Goal: Task Accomplishment & Management: Complete application form

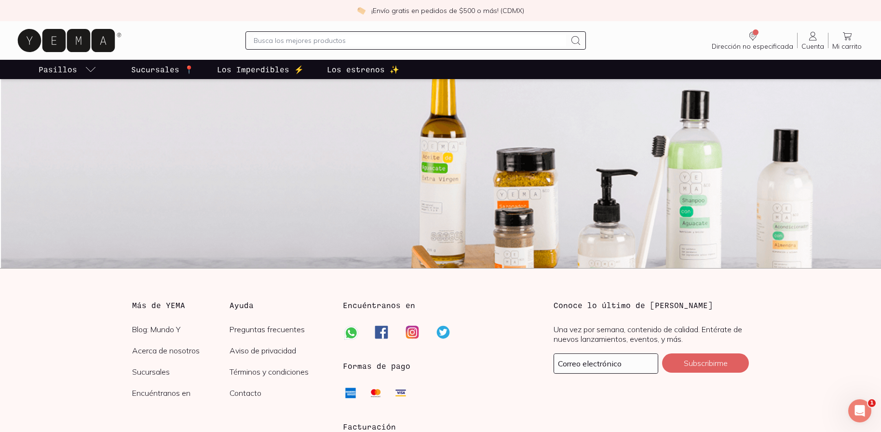
scroll to position [207, 0]
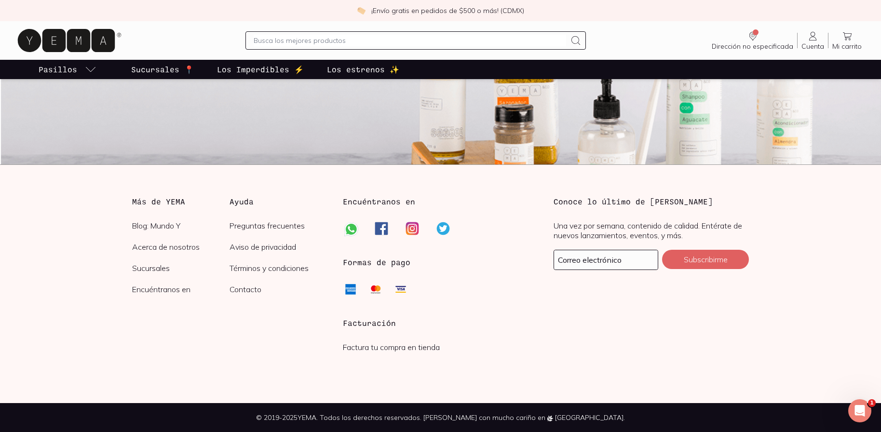
click at [381, 324] on h3 "Facturación" at bounding box center [440, 323] width 195 height 12
click at [382, 327] on h3 "Facturación" at bounding box center [440, 323] width 195 height 12
click at [390, 349] on link "Factura tu compra en tienda" at bounding box center [391, 347] width 97 height 10
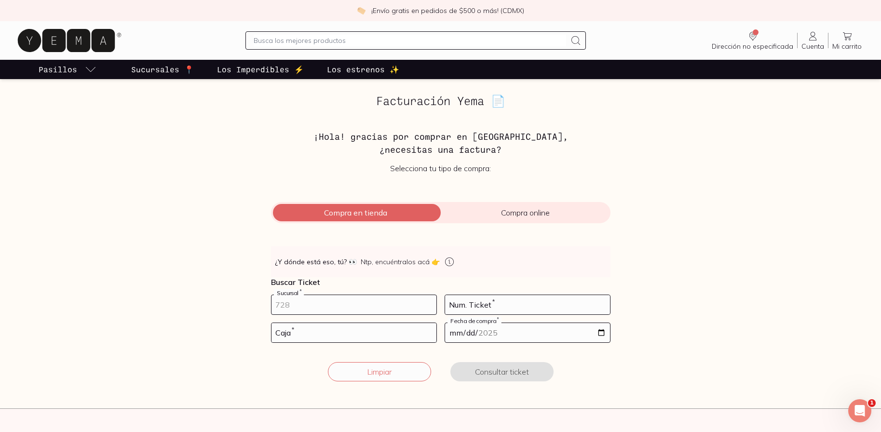
click at [375, 307] on input "number" at bounding box center [353, 304] width 165 height 19
click at [495, 305] on input "number" at bounding box center [527, 304] width 165 height 19
type input "13"
click at [422, 306] on input "number" at bounding box center [353, 304] width 165 height 19
click at [430, 304] on input "1" at bounding box center [353, 304] width 165 height 19
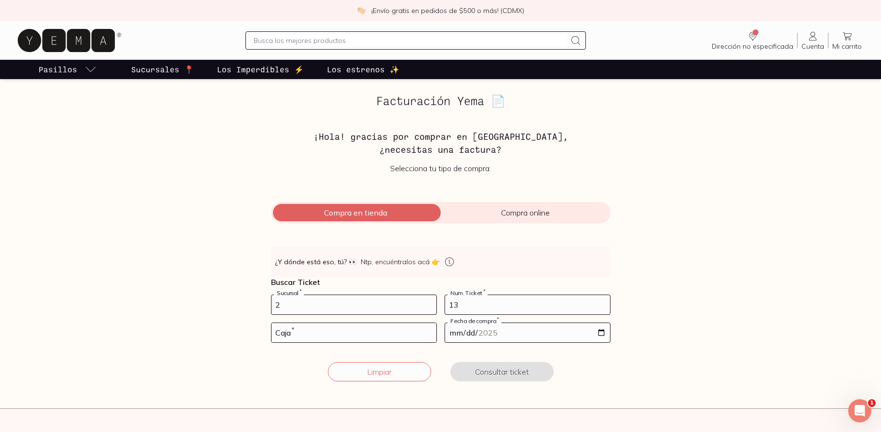
click at [430, 304] on input "2" at bounding box center [353, 304] width 165 height 19
click at [430, 304] on input "3" at bounding box center [353, 304] width 165 height 19
click at [430, 304] on input "4" at bounding box center [353, 304] width 165 height 19
click at [430, 307] on input "3" at bounding box center [353, 304] width 165 height 19
click at [430, 307] on input "2" at bounding box center [353, 304] width 165 height 19
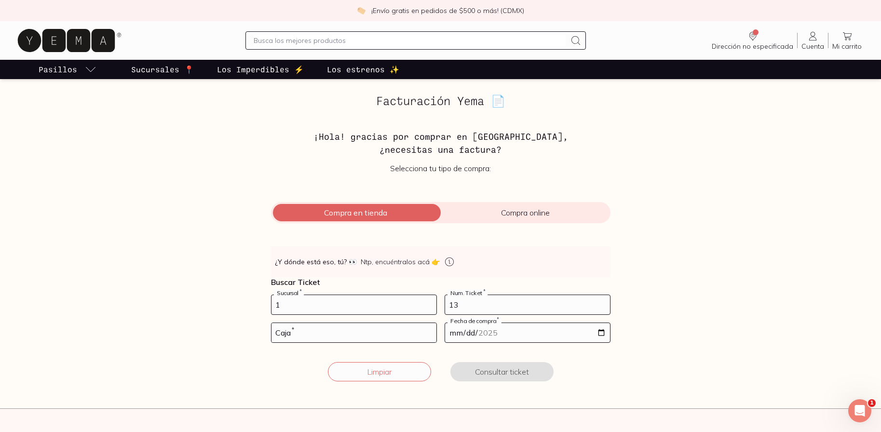
click at [430, 307] on input "1" at bounding box center [353, 304] width 165 height 19
click at [430, 307] on input "0" at bounding box center [353, 304] width 165 height 19
drag, startPoint x: 275, startPoint y: 308, endPoint x: 264, endPoint y: 306, distance: 10.8
click at [271, 306] on input "0" at bounding box center [353, 304] width 165 height 19
type input "257"
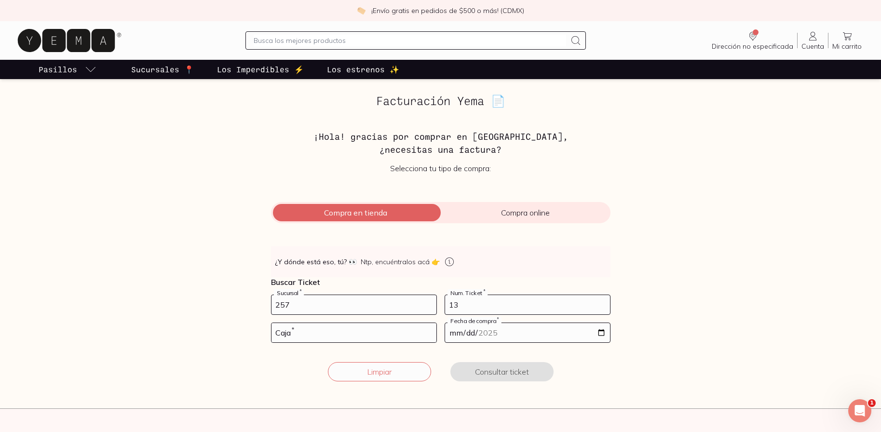
click at [478, 333] on input "date" at bounding box center [527, 332] width 165 height 19
click at [373, 334] on input "number" at bounding box center [353, 332] width 165 height 19
type input "01"
drag, startPoint x: 293, startPoint y: 306, endPoint x: 251, endPoint y: 302, distance: 42.1
click at [271, 302] on input "257" at bounding box center [353, 304] width 165 height 19
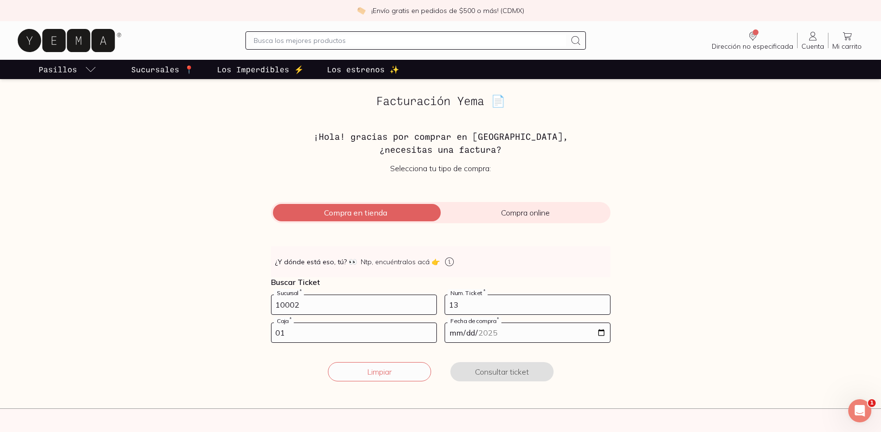
type input "10002"
click at [454, 334] on input "date" at bounding box center [527, 332] width 165 height 19
type input "[DATE]"
click at [432, 352] on form "10002 Sucursal * 13 Num. Ticket * 01 Caja * [DATE] Fecha de compra * Limpiar Co…" at bounding box center [440, 344] width 339 height 98
click at [496, 370] on button "Consultar ticket" at bounding box center [501, 371] width 103 height 19
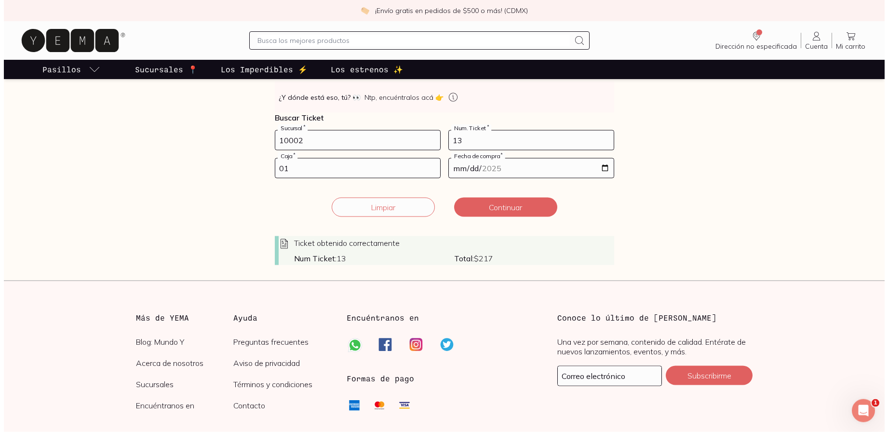
scroll to position [100, 0]
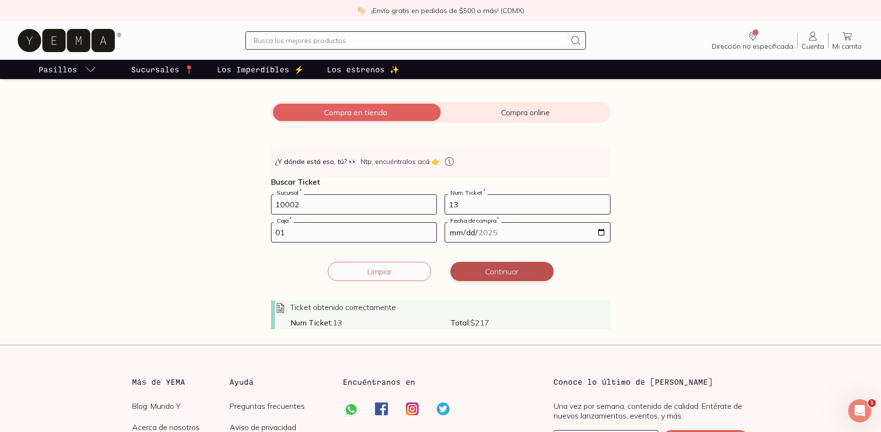
click at [485, 274] on button "Continuar" at bounding box center [501, 271] width 103 height 19
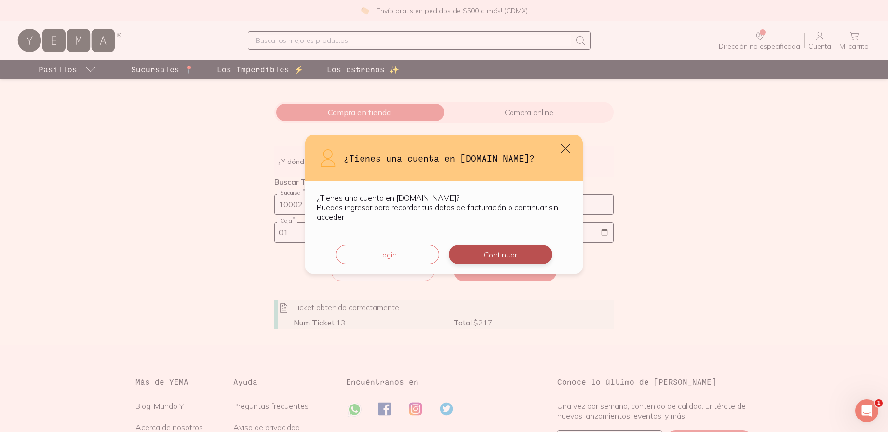
click at [518, 258] on button "Continuar" at bounding box center [500, 254] width 103 height 19
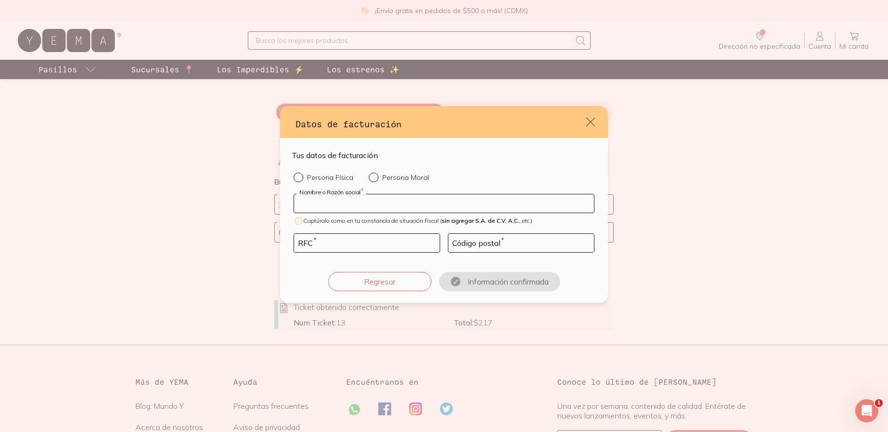
click at [393, 207] on input "default" at bounding box center [444, 203] width 300 height 18
click at [345, 244] on input "default" at bounding box center [367, 243] width 146 height 18
paste input "PIVT790804LT1"
type input "PIVT790804LT1"
click at [365, 203] on input "default" at bounding box center [444, 203] width 300 height 18
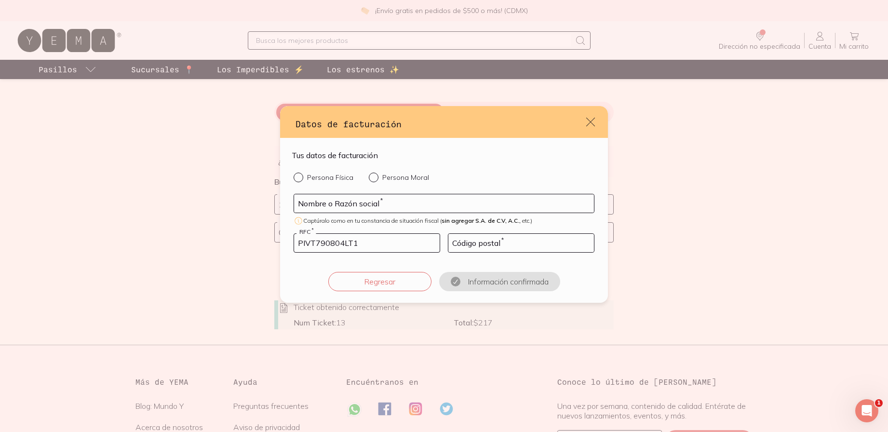
click at [304, 175] on div "default" at bounding box center [300, 178] width 13 height 10
click at [301, 175] on input "Persona Física" at bounding box center [298, 177] width 8 height 8
radio input "true"
click at [353, 204] on input "default" at bounding box center [444, 203] width 300 height 18
type input "[PERSON_NAME]"
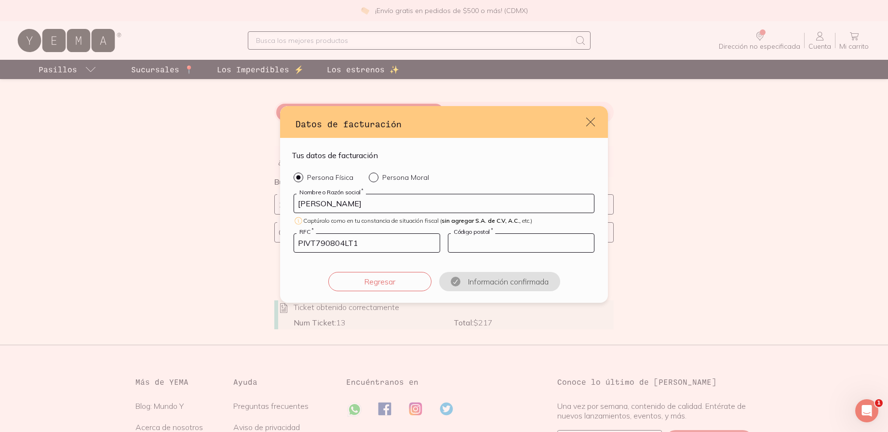
click at [464, 244] on input "default" at bounding box center [521, 243] width 146 height 18
type input "06800"
click at [523, 285] on button "Confirmar información" at bounding box center [499, 281] width 103 height 19
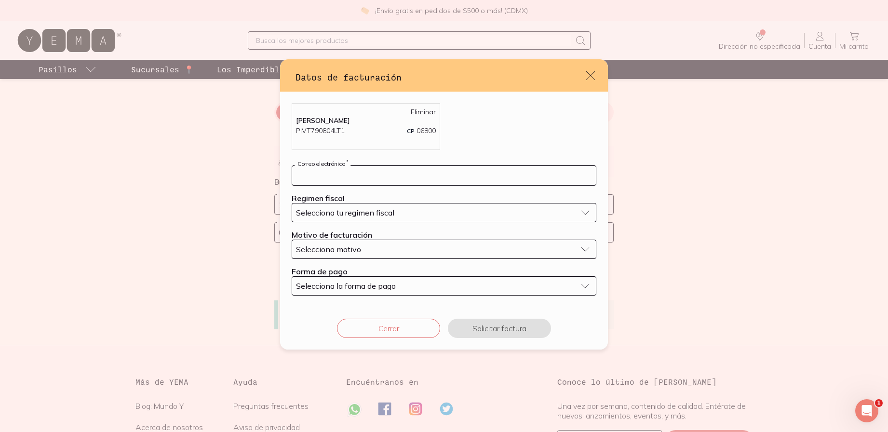
click at [376, 180] on input "default" at bounding box center [444, 175] width 304 height 19
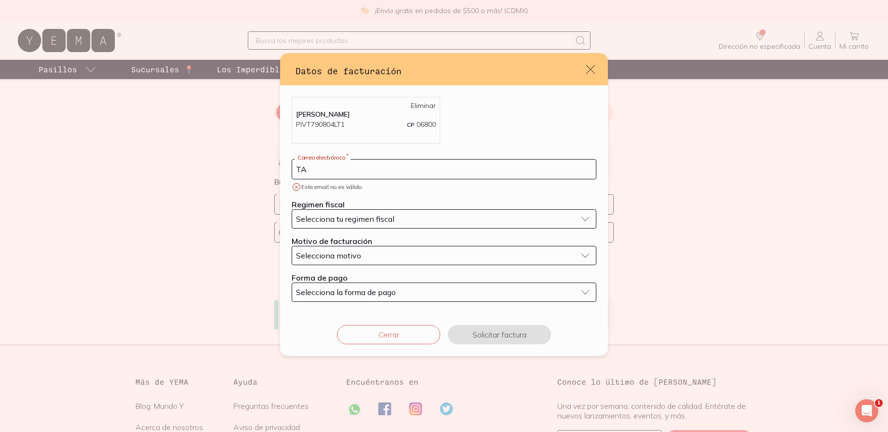
type input "T"
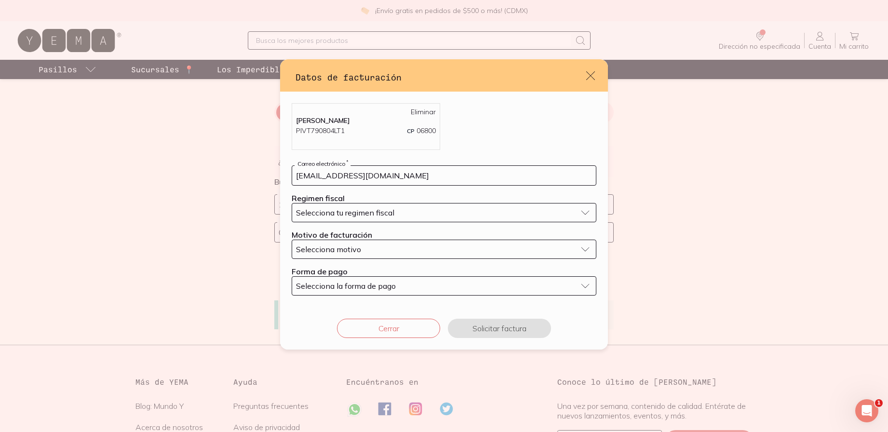
type input "[EMAIL_ADDRESS][DOMAIN_NAME]"
click at [348, 210] on span "Selecciona tu regimen fiscal" at bounding box center [345, 213] width 98 height 10
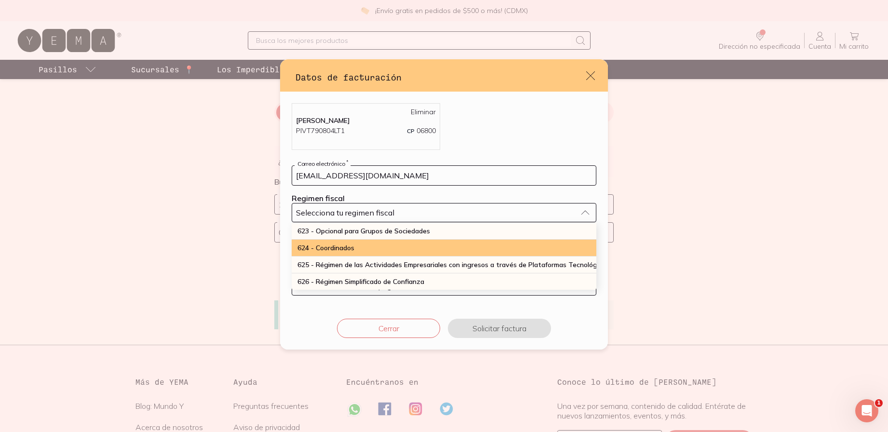
scroll to position [260, 0]
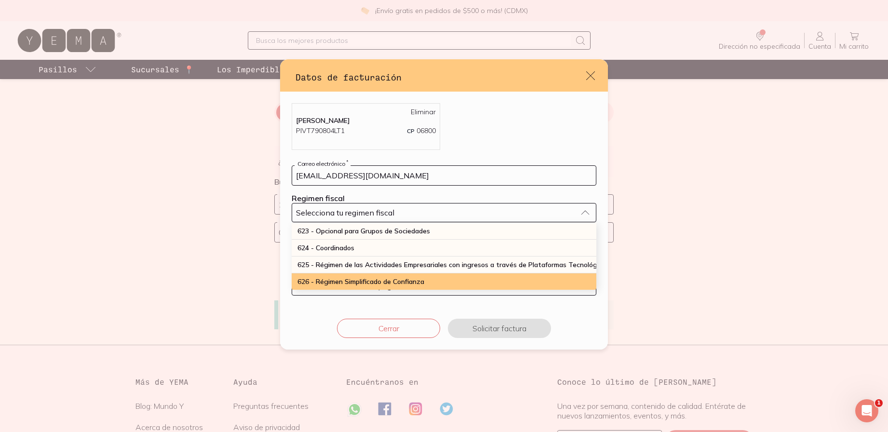
click at [363, 277] on span "626 - Régimen Simplificado de Confianza" at bounding box center [360, 281] width 127 height 9
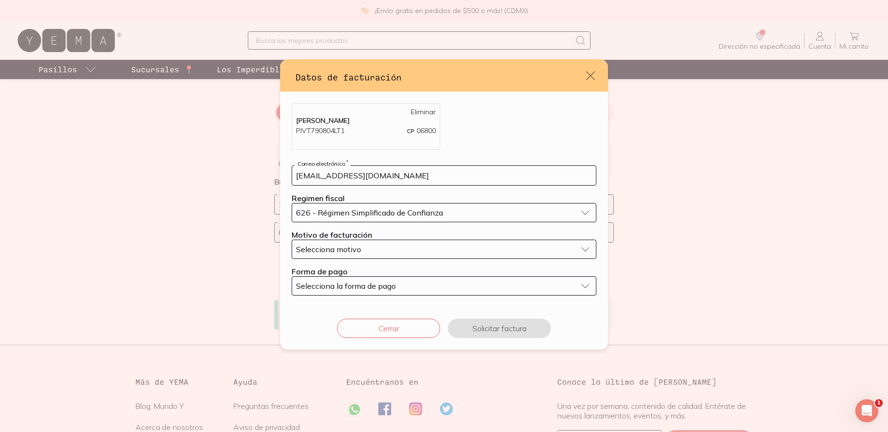
click at [354, 251] on span "Selecciona motivo" at bounding box center [328, 249] width 65 height 10
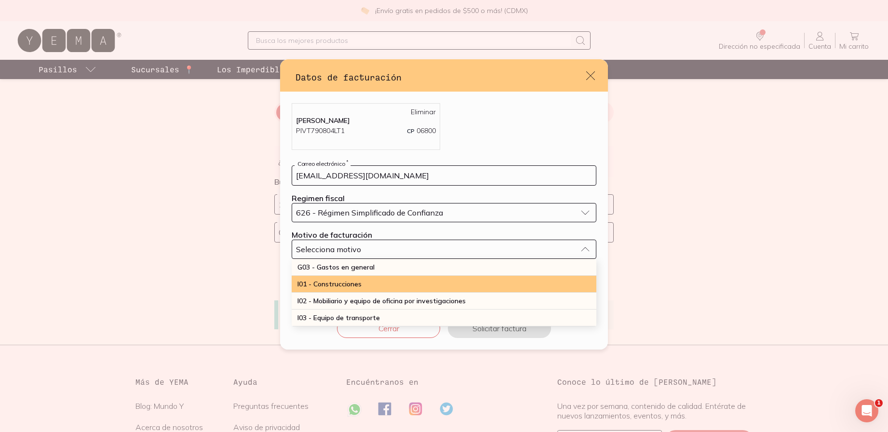
scroll to position [30, 0]
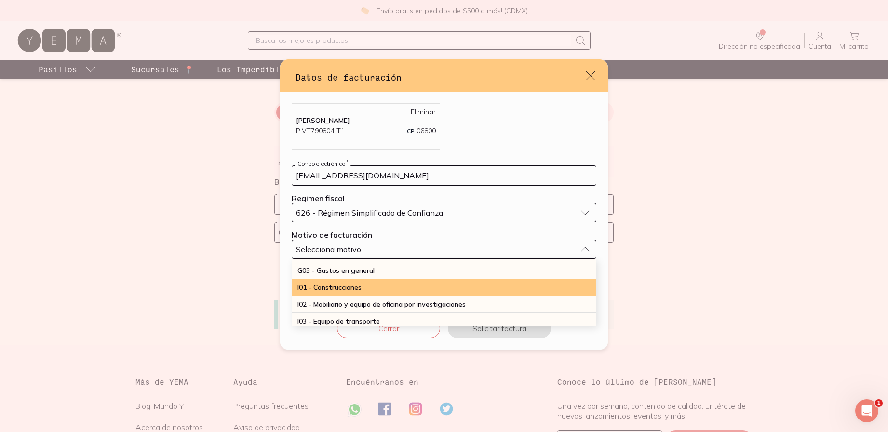
click at [354, 268] on span "G03 - Gastos en general" at bounding box center [335, 270] width 77 height 9
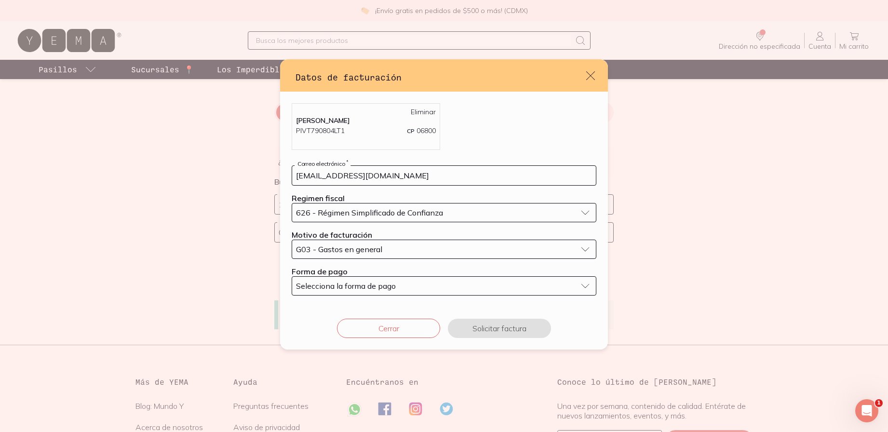
click at [356, 286] on span "Selecciona la forma de pago" at bounding box center [346, 286] width 100 height 10
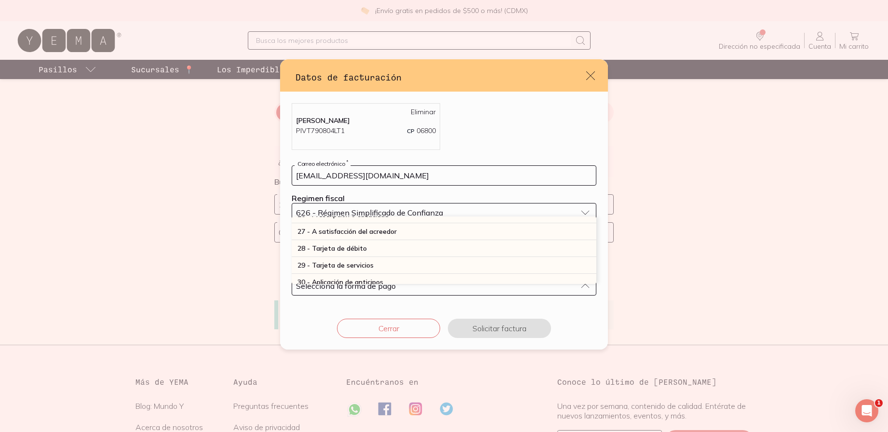
scroll to position [273, 0]
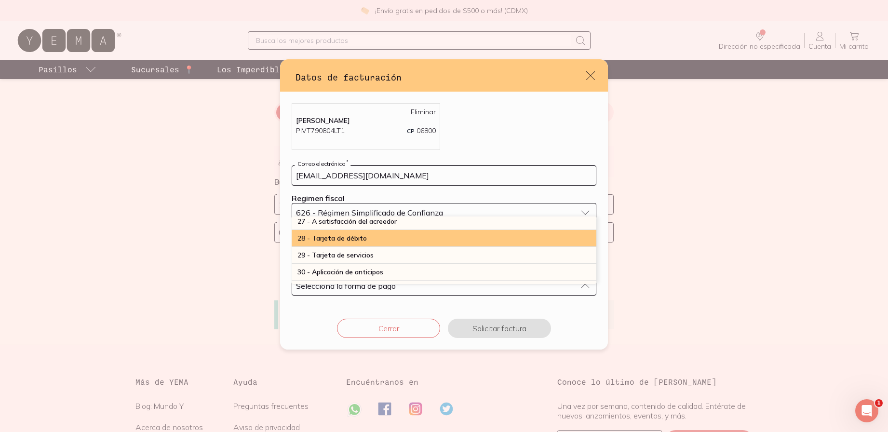
click at [364, 238] on span "28 - Tarjeta de débito" at bounding box center [331, 238] width 69 height 9
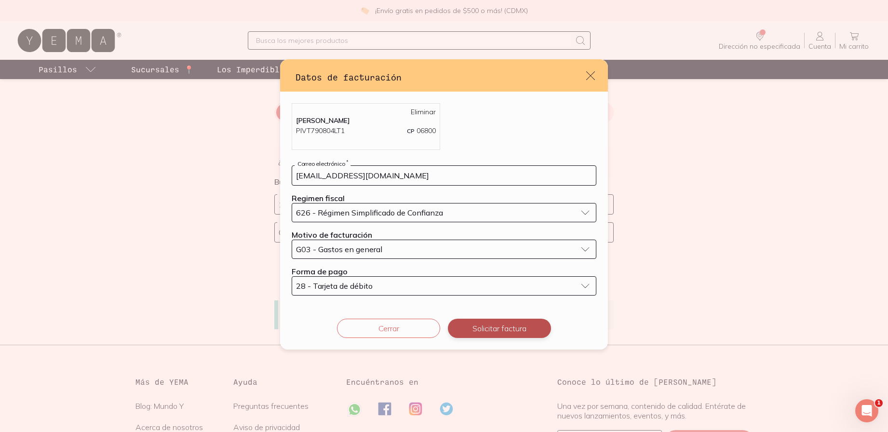
click at [479, 326] on button "Solicitar factura" at bounding box center [499, 328] width 103 height 19
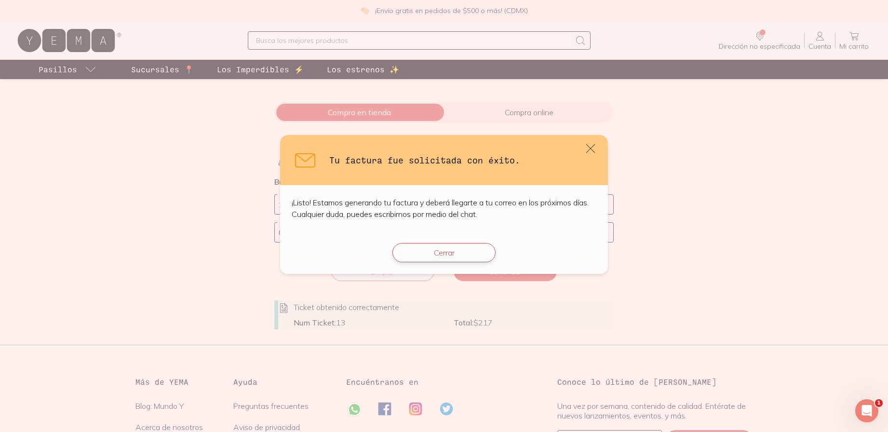
click at [440, 251] on button "Cerrar" at bounding box center [443, 252] width 103 height 19
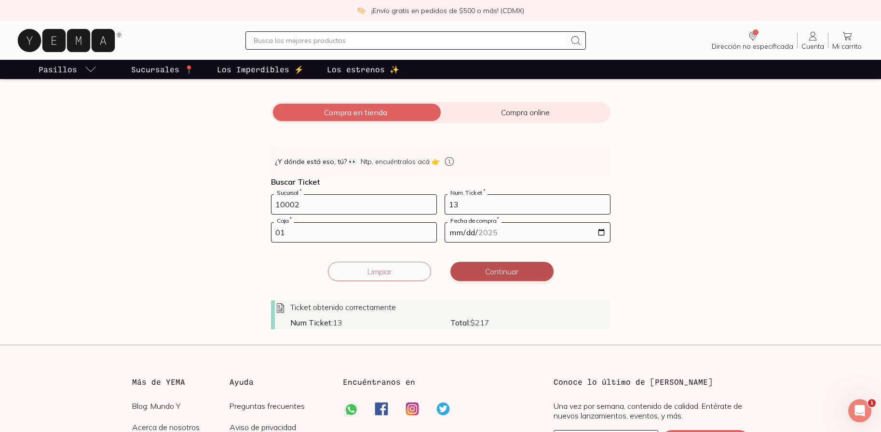
click at [488, 274] on button "Continuar" at bounding box center [501, 271] width 103 height 19
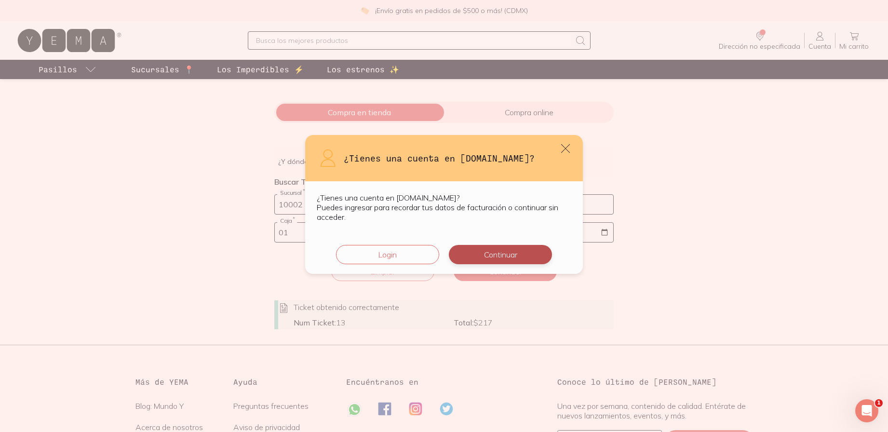
click at [497, 258] on button "Continuar" at bounding box center [500, 254] width 103 height 19
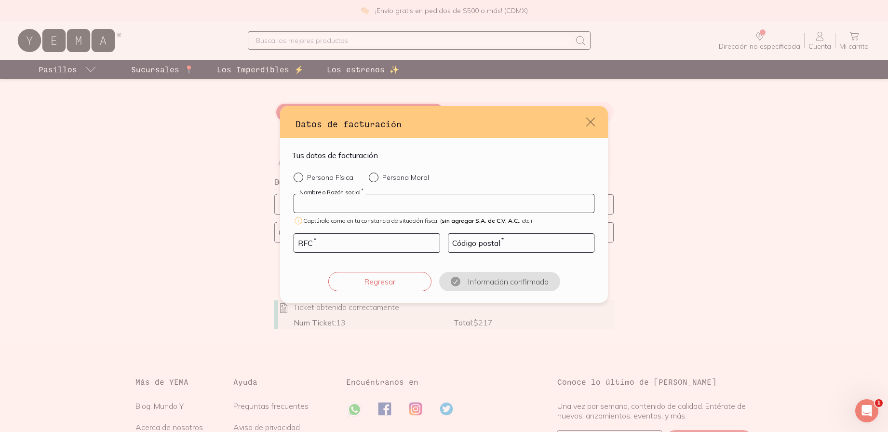
click at [427, 209] on input "default" at bounding box center [444, 203] width 300 height 18
type input "T"
type input "[PERSON_NAME]"
click at [348, 247] on input "default" at bounding box center [367, 243] width 146 height 18
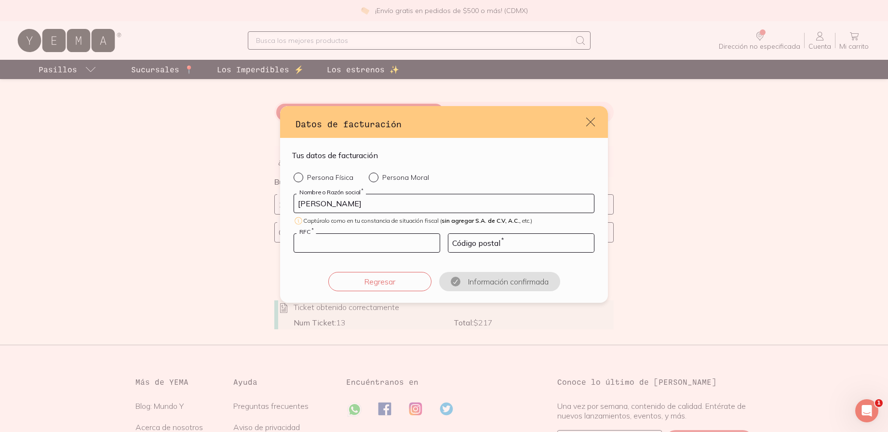
paste input "PIVT790804LT1"
type input "PIVT790804LT1"
click at [462, 246] on input "default" at bounding box center [521, 243] width 146 height 18
type input "06800"
click at [582, 269] on div "Persona Física Persona Moral [PERSON_NAME] Nombre o Razón social * Captúralo co…" at bounding box center [444, 232] width 305 height 119
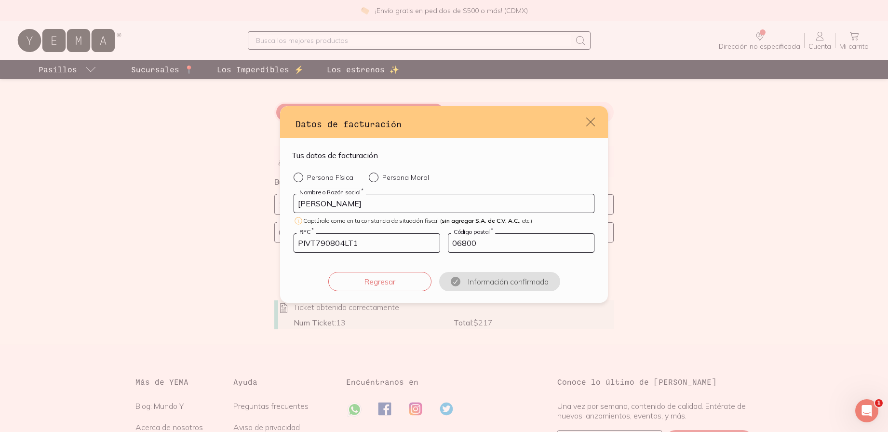
click at [299, 177] on input "Persona Física" at bounding box center [298, 177] width 8 height 8
radio input "true"
click at [502, 281] on button "Confirmar información" at bounding box center [499, 281] width 103 height 19
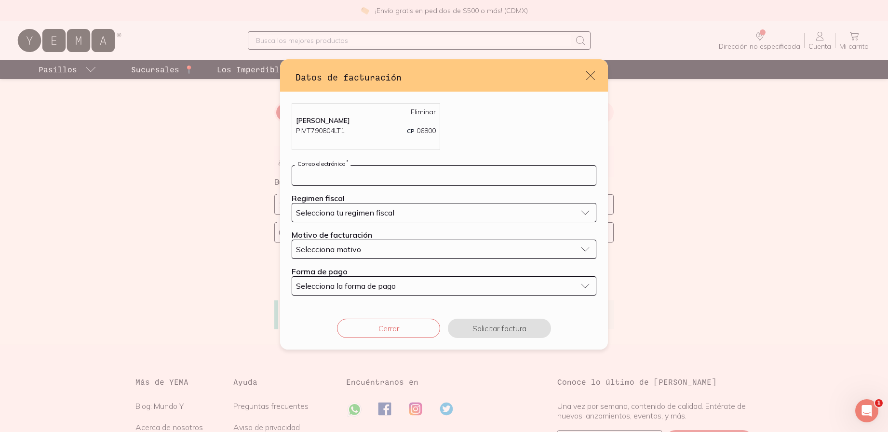
click at [402, 176] on input "default" at bounding box center [444, 175] width 304 height 19
type input "[EMAIL_ADDRESS][DOMAIN_NAME]"
click at [346, 219] on button "Selecciona tu regimen fiscal" at bounding box center [444, 212] width 305 height 19
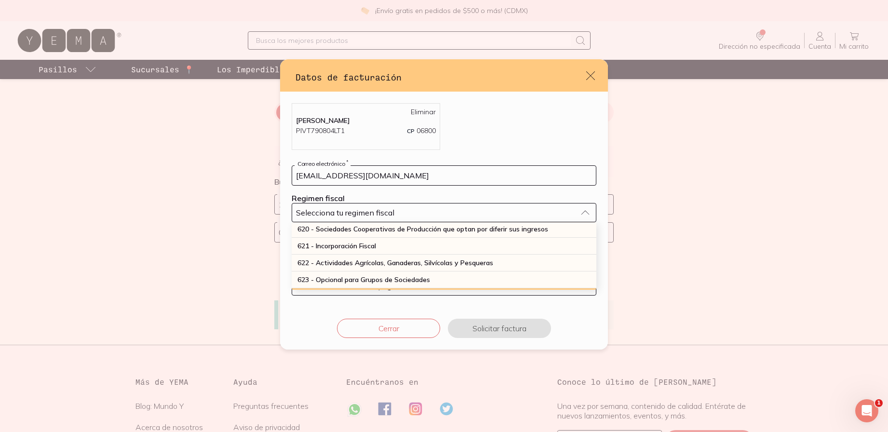
scroll to position [260, 0]
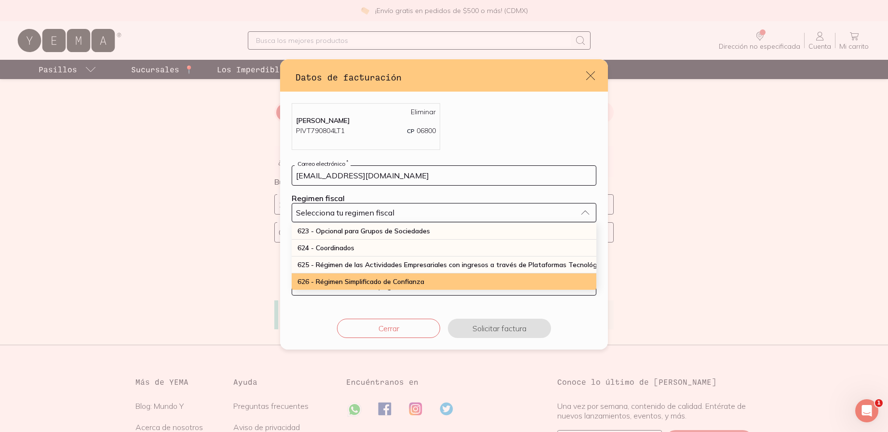
click at [364, 277] on span "626 - Régimen Simplificado de Confianza" at bounding box center [360, 281] width 127 height 9
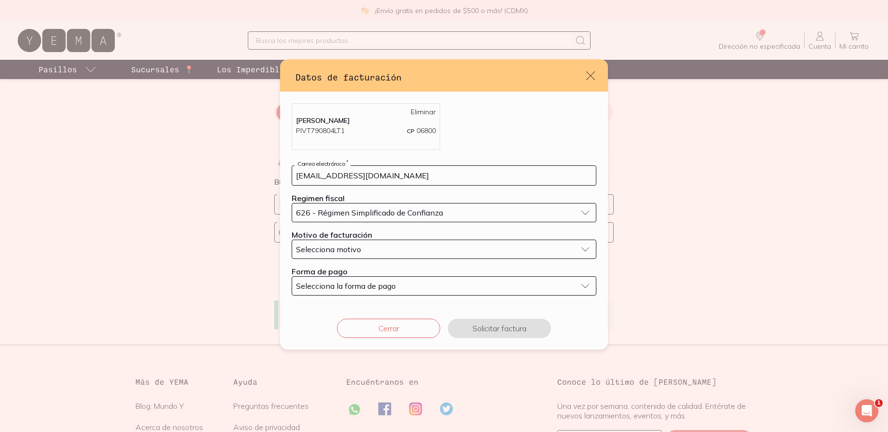
click at [352, 247] on span "Selecciona motivo" at bounding box center [328, 249] width 65 height 10
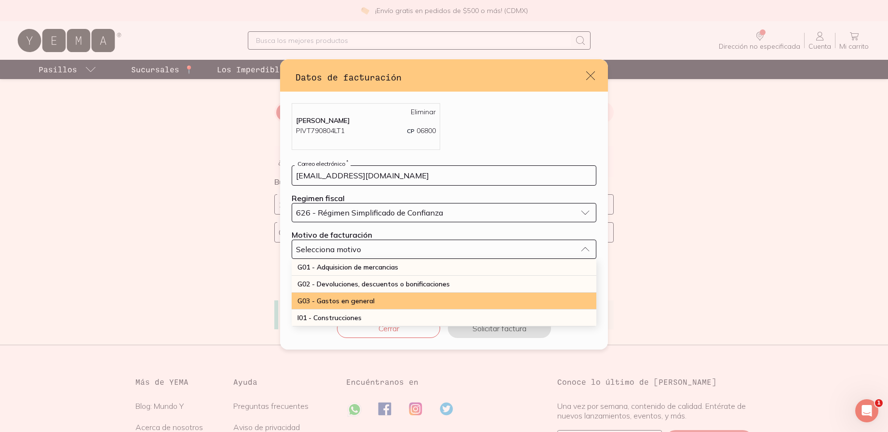
click at [367, 298] on span "G03 - Gastos en general" at bounding box center [335, 300] width 77 height 9
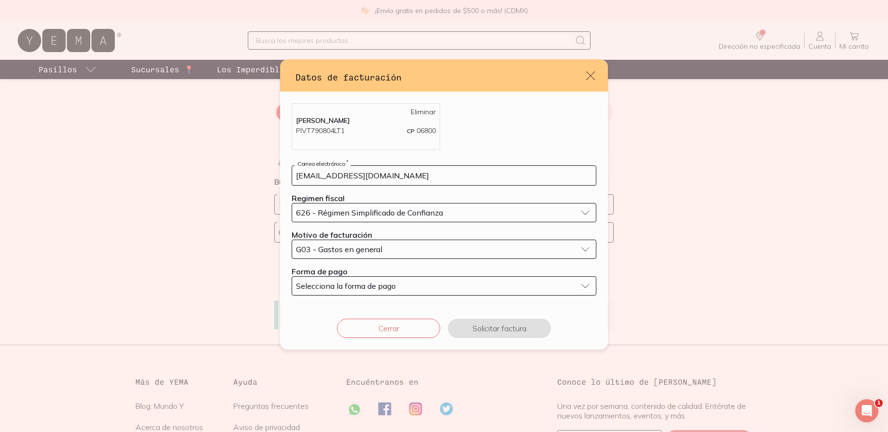
click at [360, 285] on span "Selecciona la forma de pago" at bounding box center [346, 286] width 100 height 10
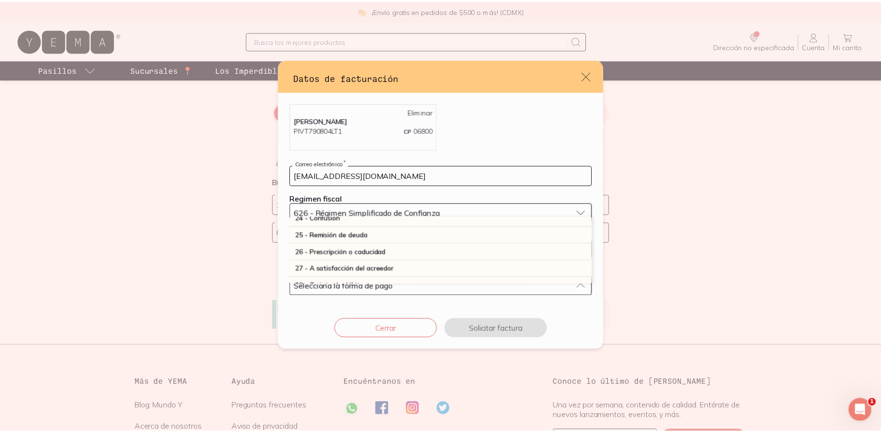
scroll to position [243, 0]
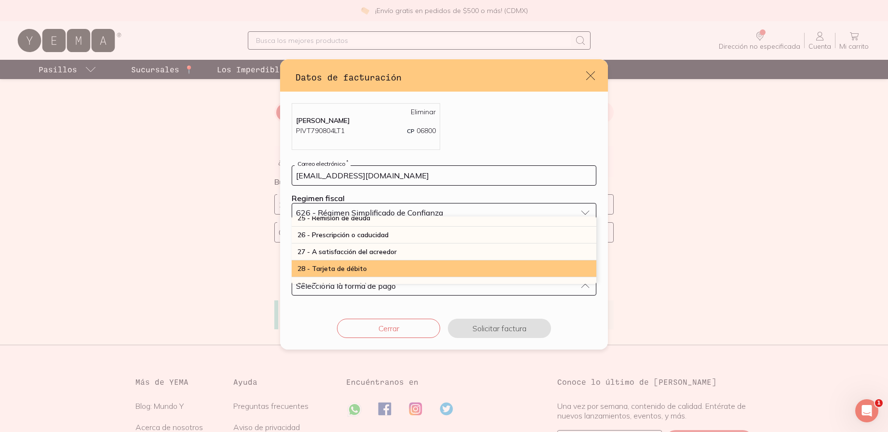
click at [362, 268] on span "28 - Tarjeta de débito" at bounding box center [331, 268] width 69 height 9
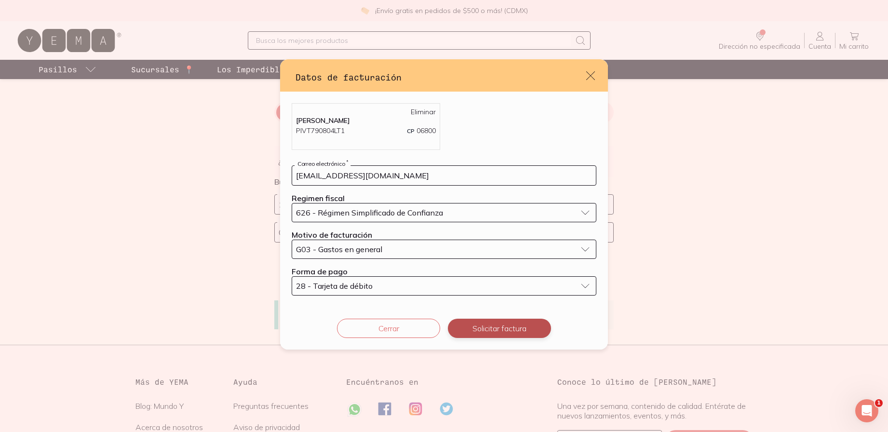
click at [479, 330] on button "Solicitar factura" at bounding box center [499, 328] width 103 height 19
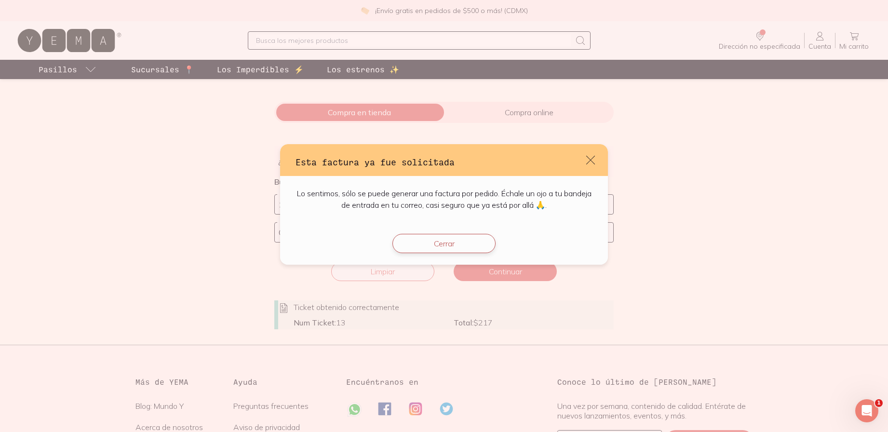
click at [424, 241] on button "Cerrar" at bounding box center [443, 243] width 103 height 19
